Goal: Ask a question

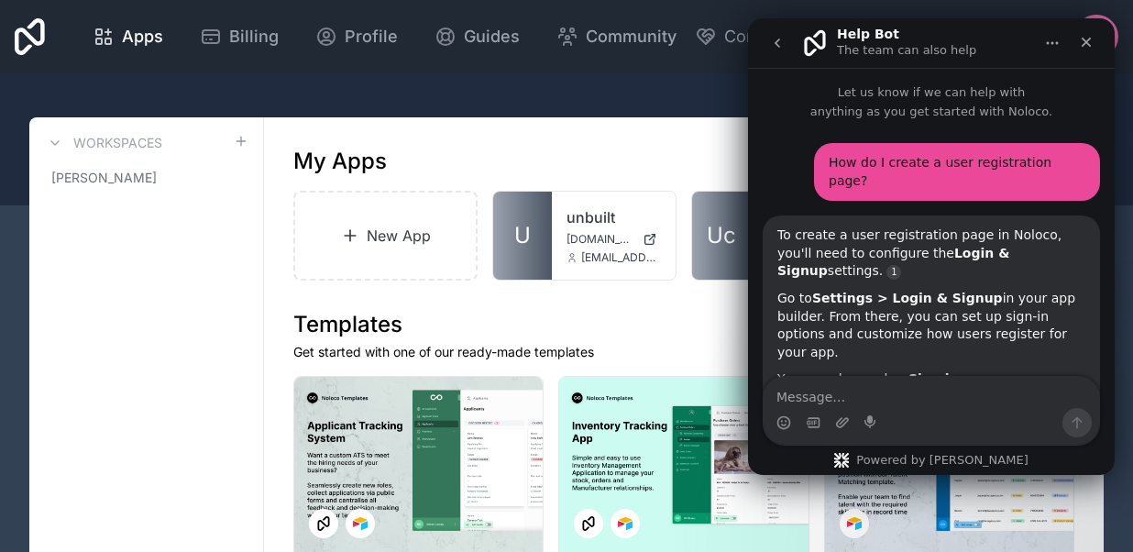
type textarea "can I have autofill in my input fields?"
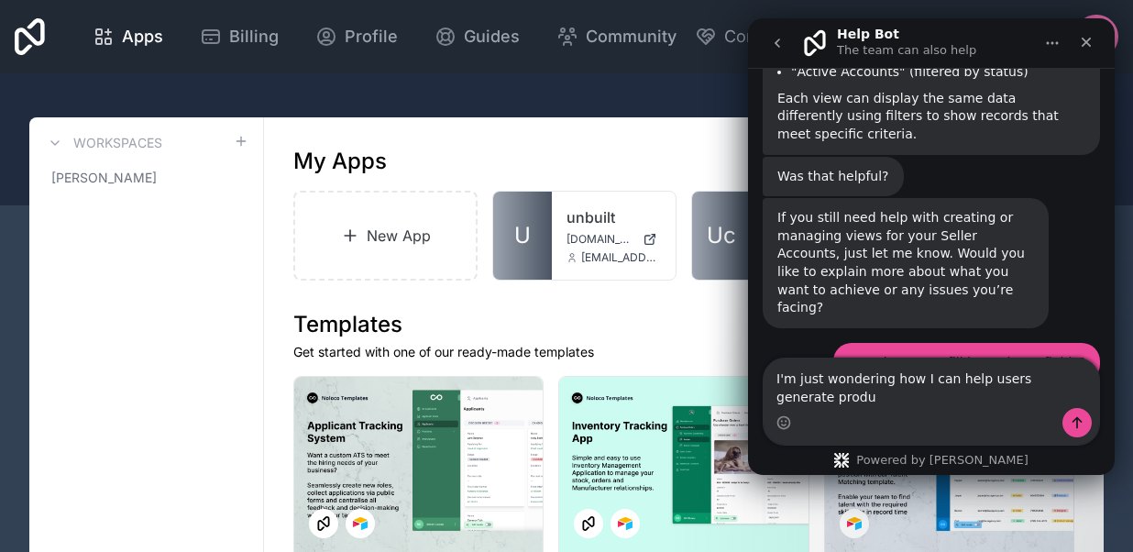
scroll to position [5680, 0]
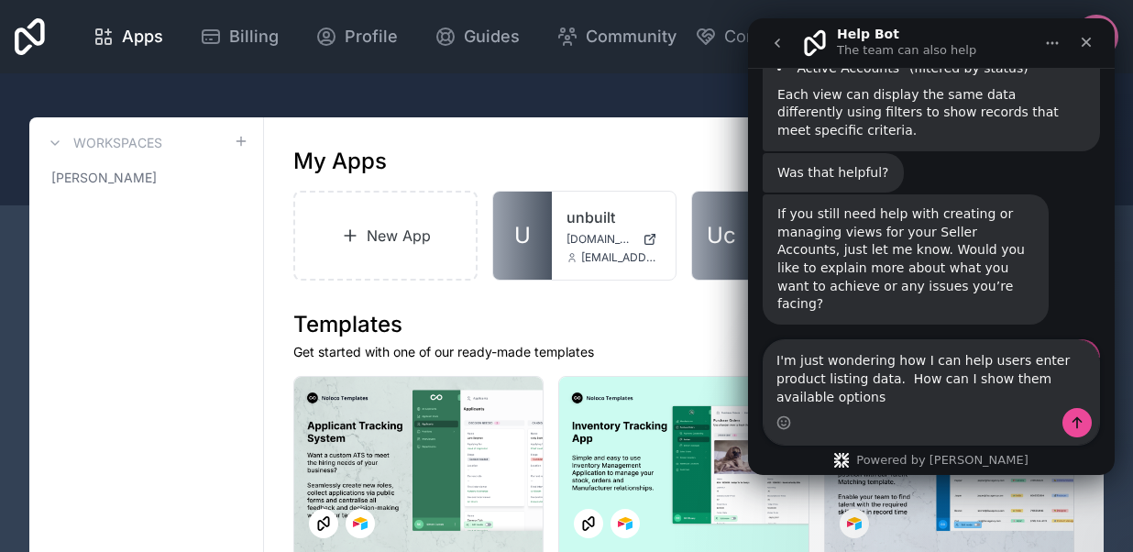
type textarea "I'm just wondering how I can help users enter product listing data. How can I s…"
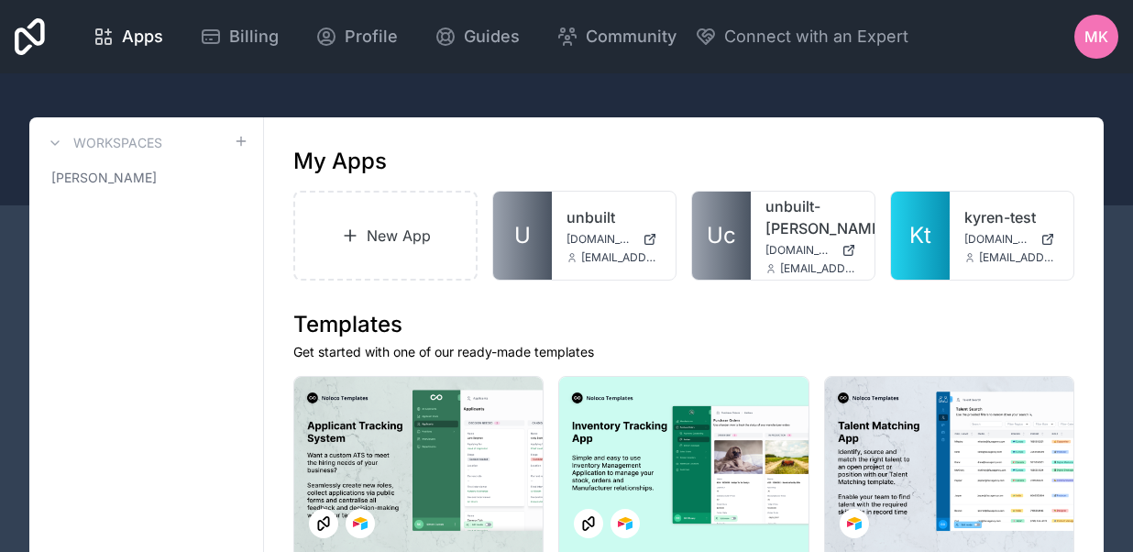
scroll to position [10728, 0]
click at [569, 225] on link "unbuilt" at bounding box center [613, 217] width 94 height 22
click at [1093, 518] on icon "Open Intercom Messenger" at bounding box center [1090, 509] width 30 height 30
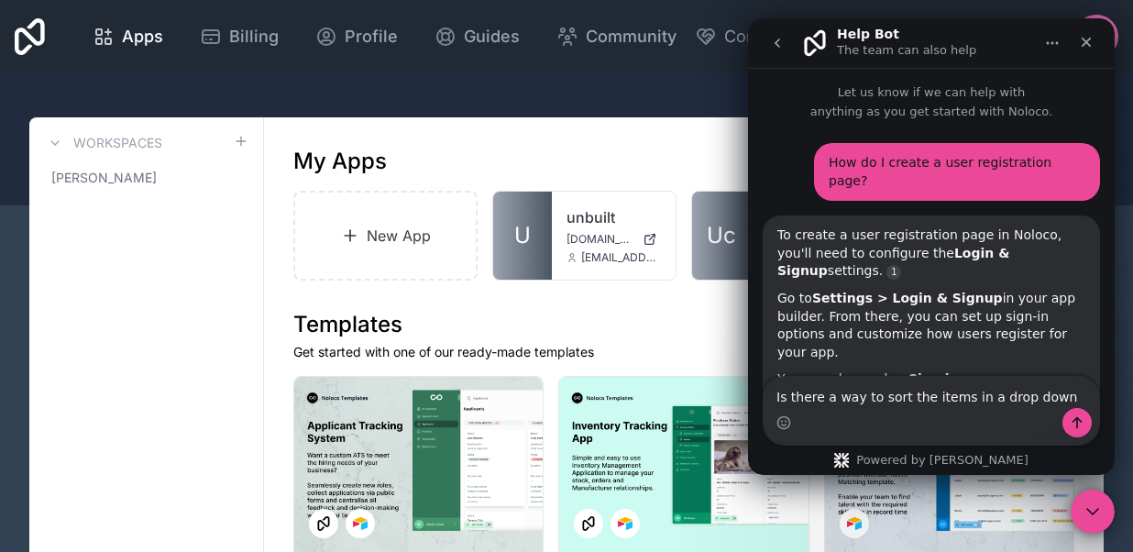
type textarea "Is there a way to sort the items in a drop down list?"
click at [884, 396] on textarea "Message…" at bounding box center [930, 392] width 335 height 31
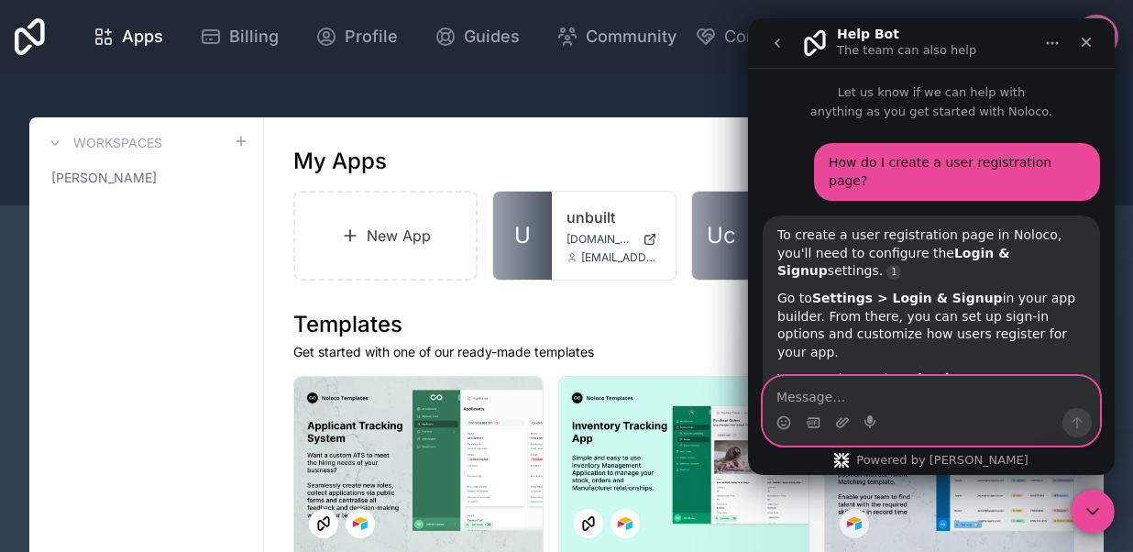
click at [804, 401] on textarea "Message…" at bounding box center [930, 392] width 335 height 31
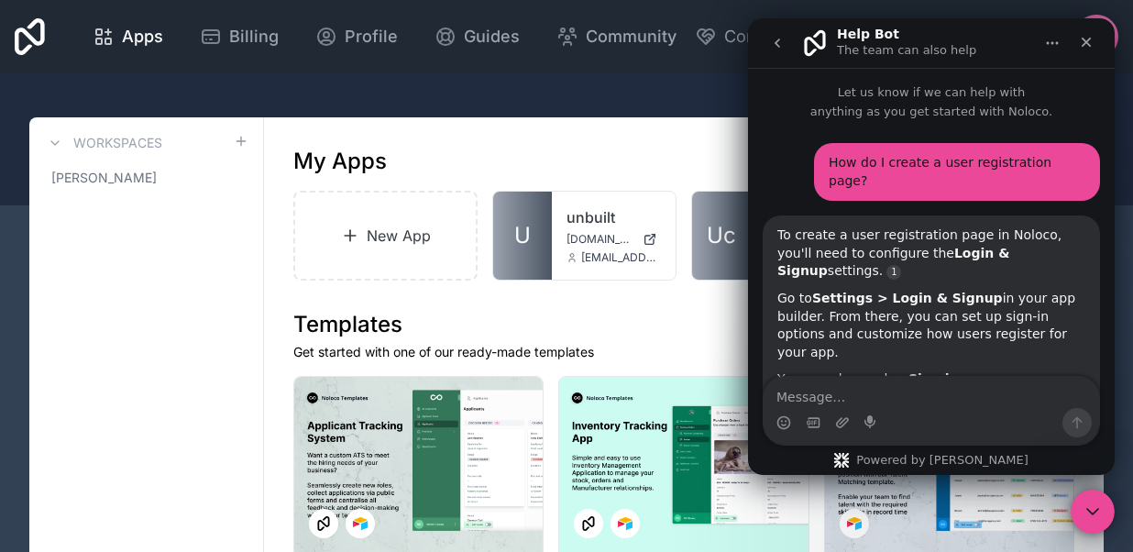
drag, startPoint x: 830, startPoint y: 313, endPoint x: 893, endPoint y: 335, distance: 65.8
drag, startPoint x: 862, startPoint y: 335, endPoint x: 827, endPoint y: 324, distance: 37.7
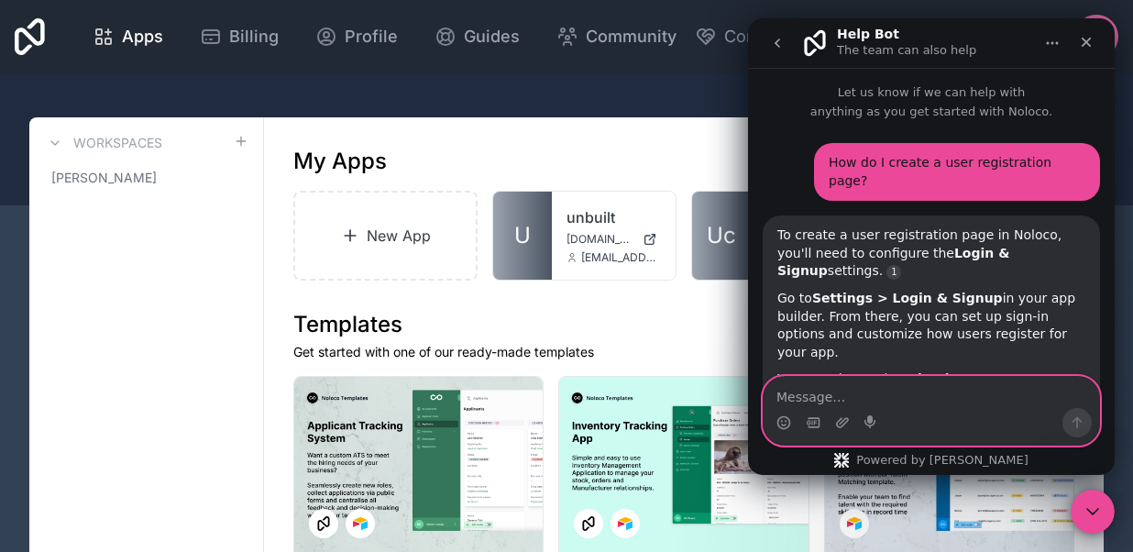
click at [796, 399] on textarea "Message…" at bounding box center [930, 392] width 335 height 31
paste textarea "Is there a way to sort the items in a drop down list?"
type textarea "Is there a way to sort the items in a drop down list?"
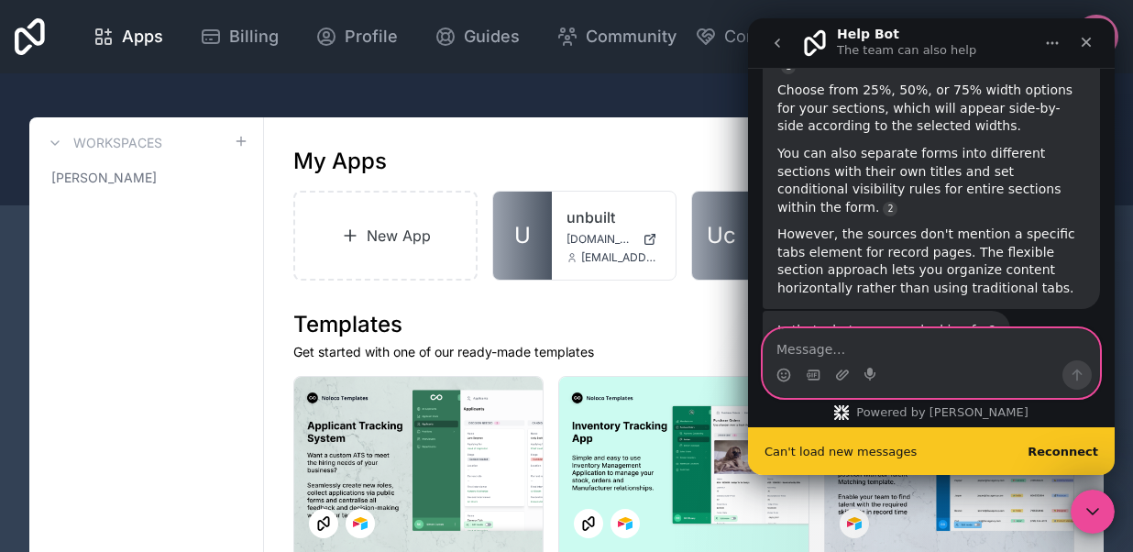
scroll to position [11406, 0]
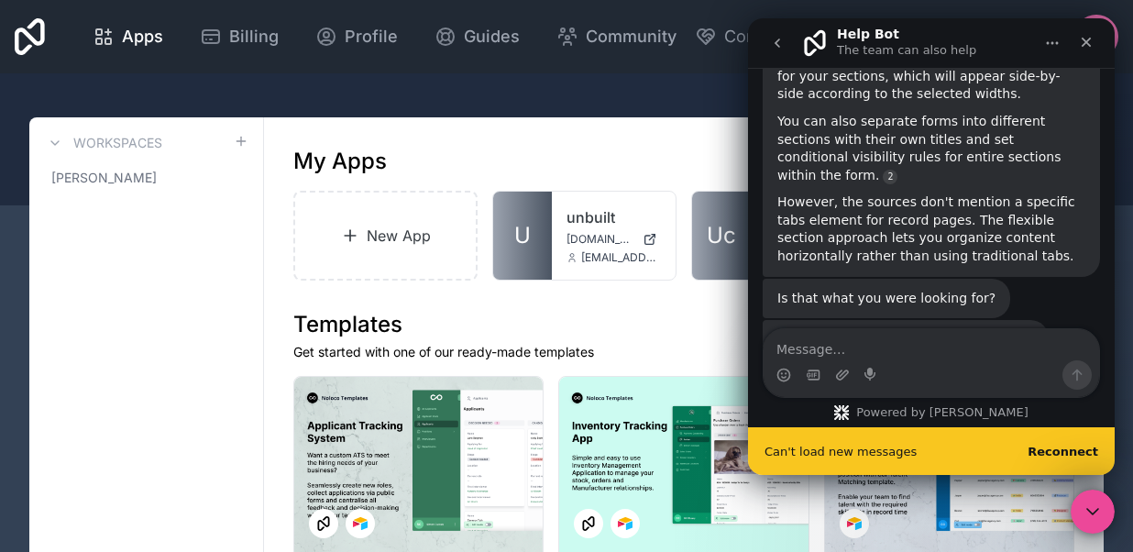
click at [1053, 452] on b "Reconnect" at bounding box center [1062, 452] width 71 height 14
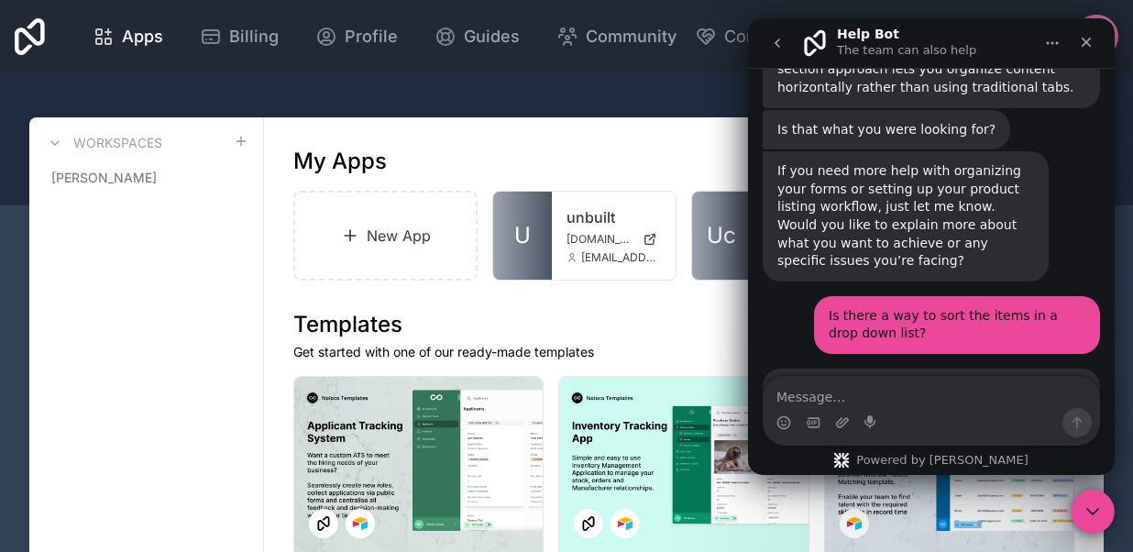
scroll to position [11561, 0]
